Goal: Information Seeking & Learning: Learn about a topic

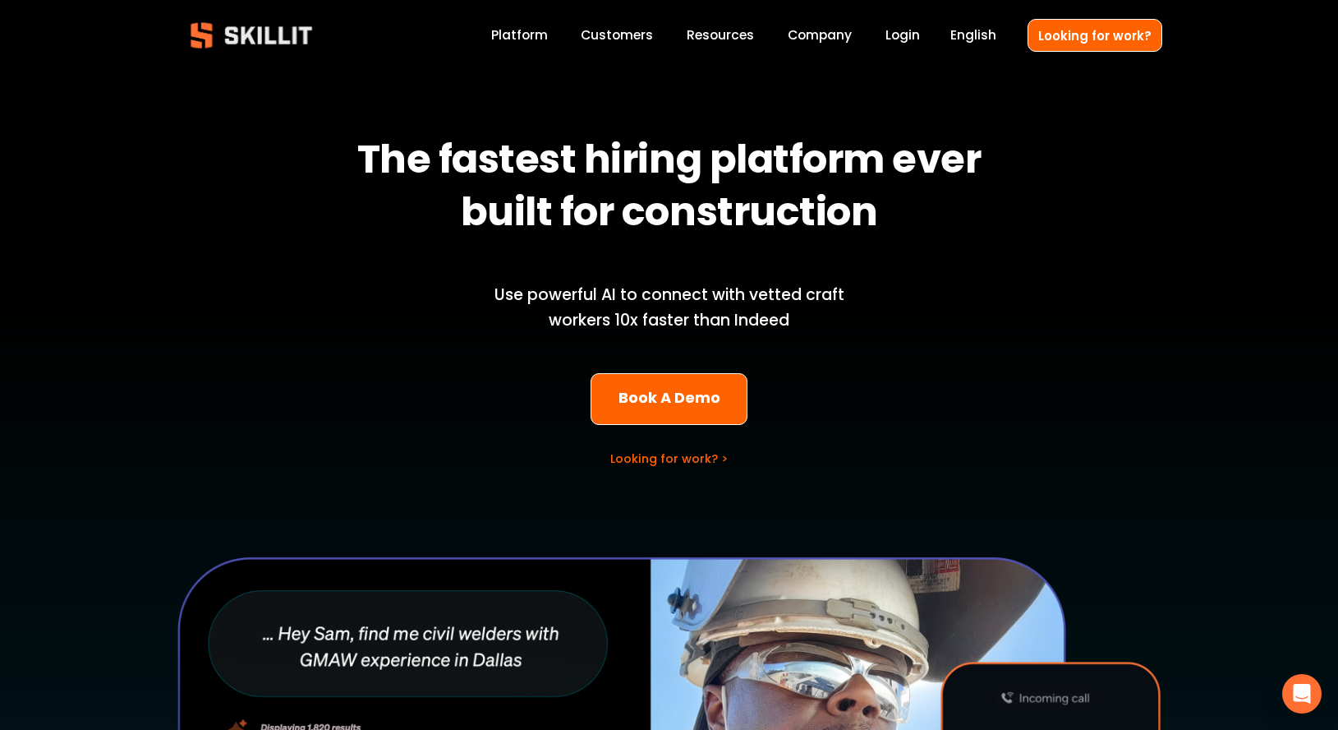
click at [633, 36] on link "Customers" at bounding box center [617, 36] width 72 height 22
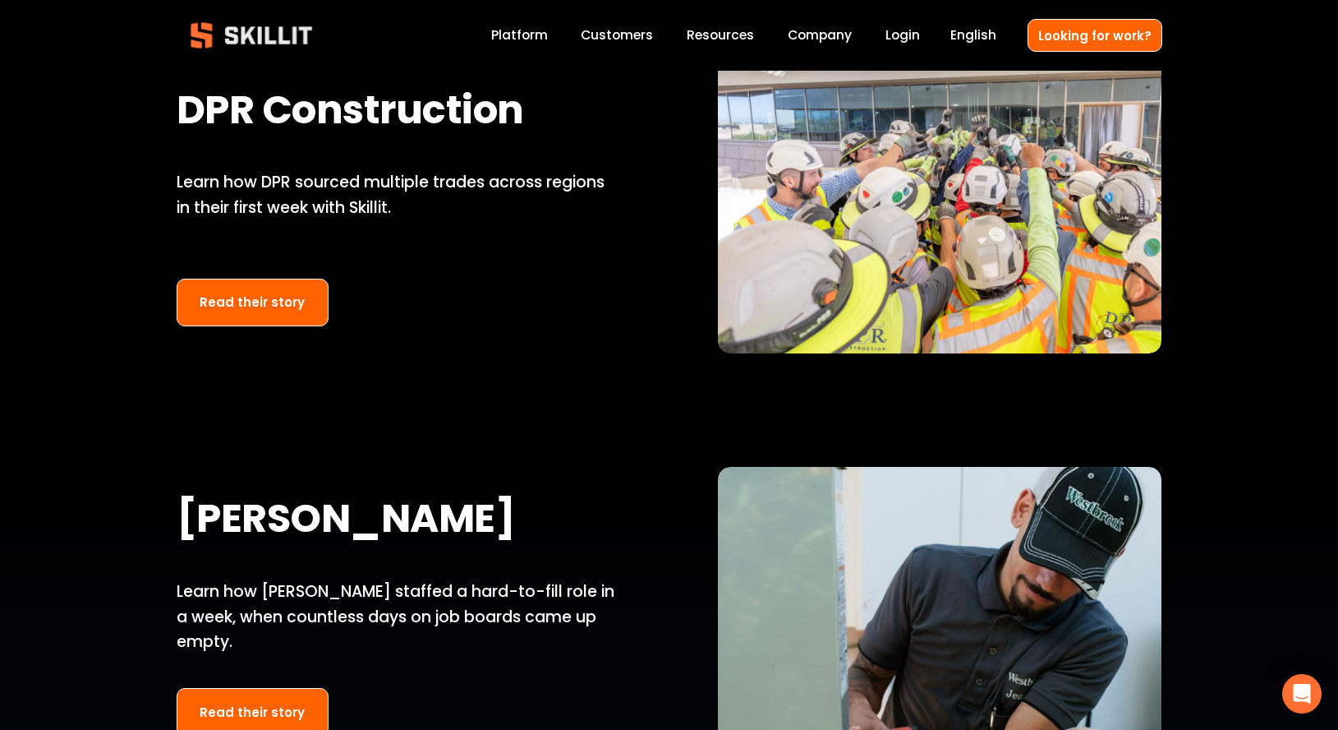
scroll to position [1564, 0]
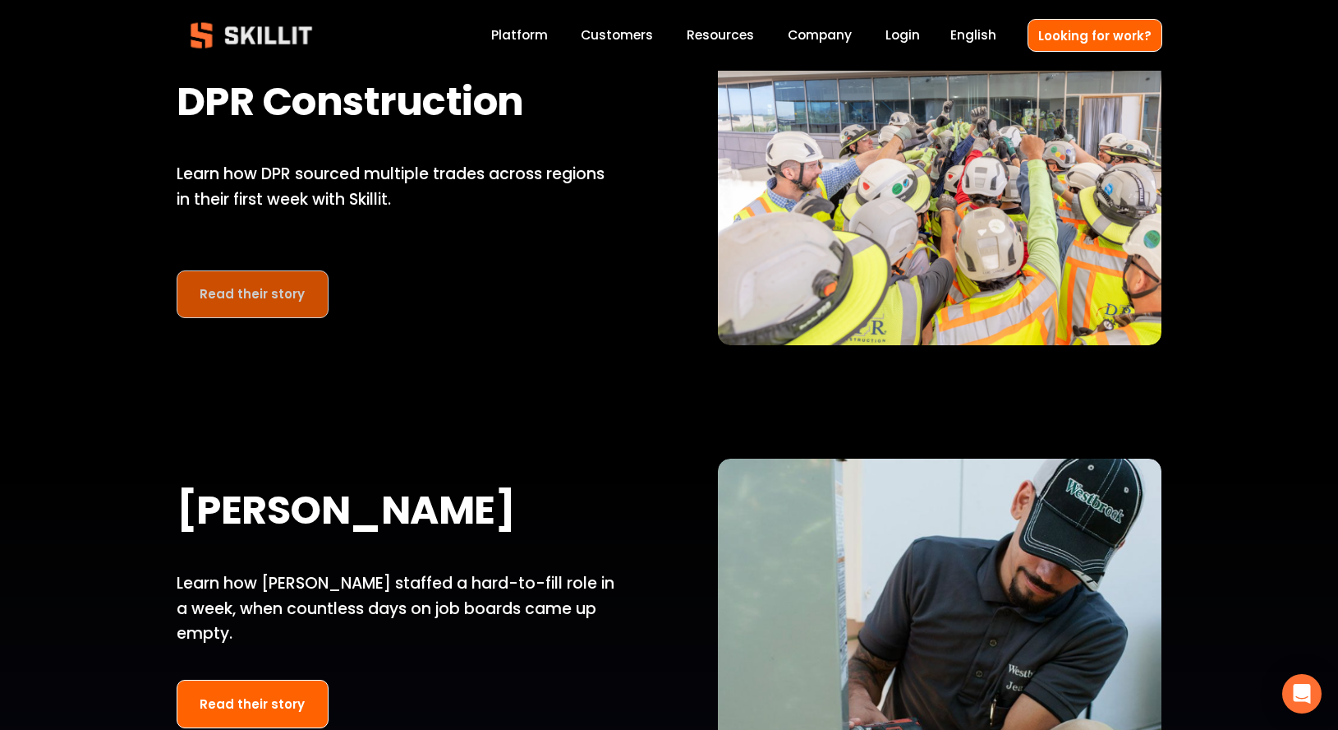
click at [233, 295] on link "Read their story" at bounding box center [253, 294] width 153 height 48
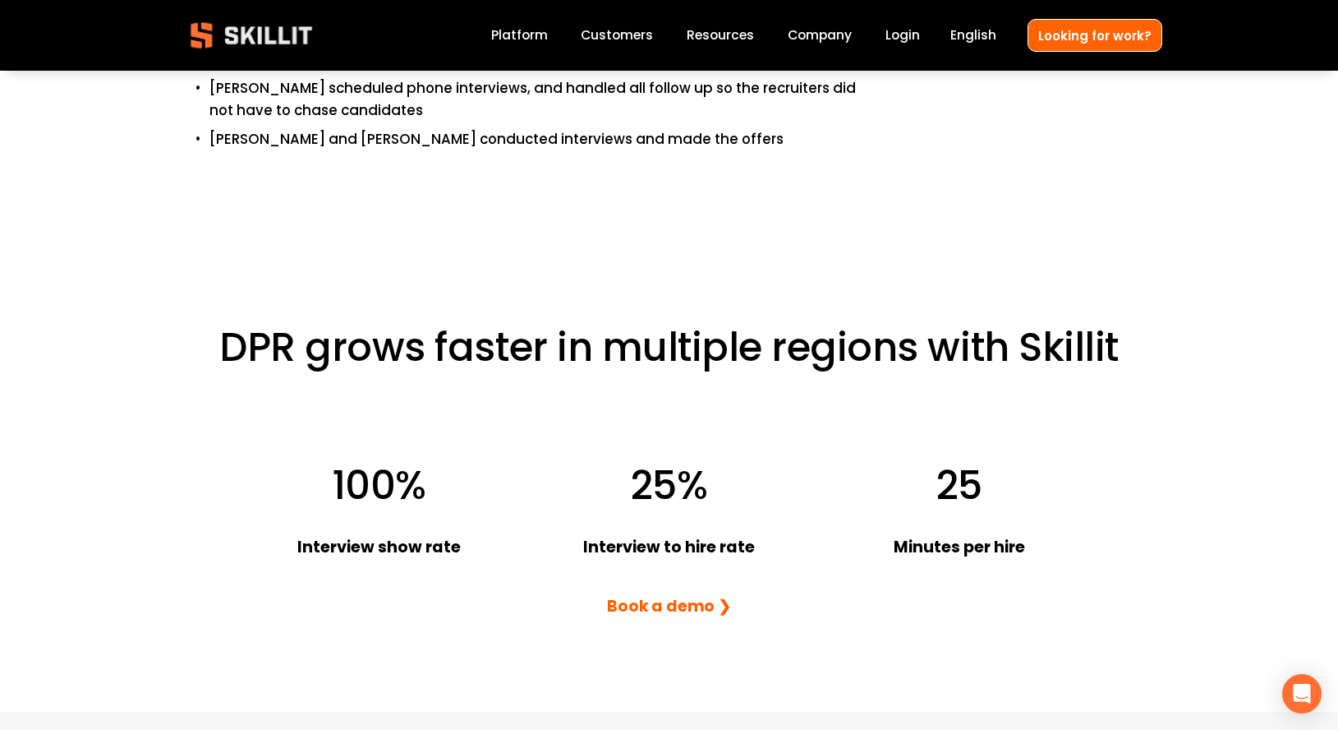
scroll to position [1532, 0]
